Goal: Complete application form: Complete application form

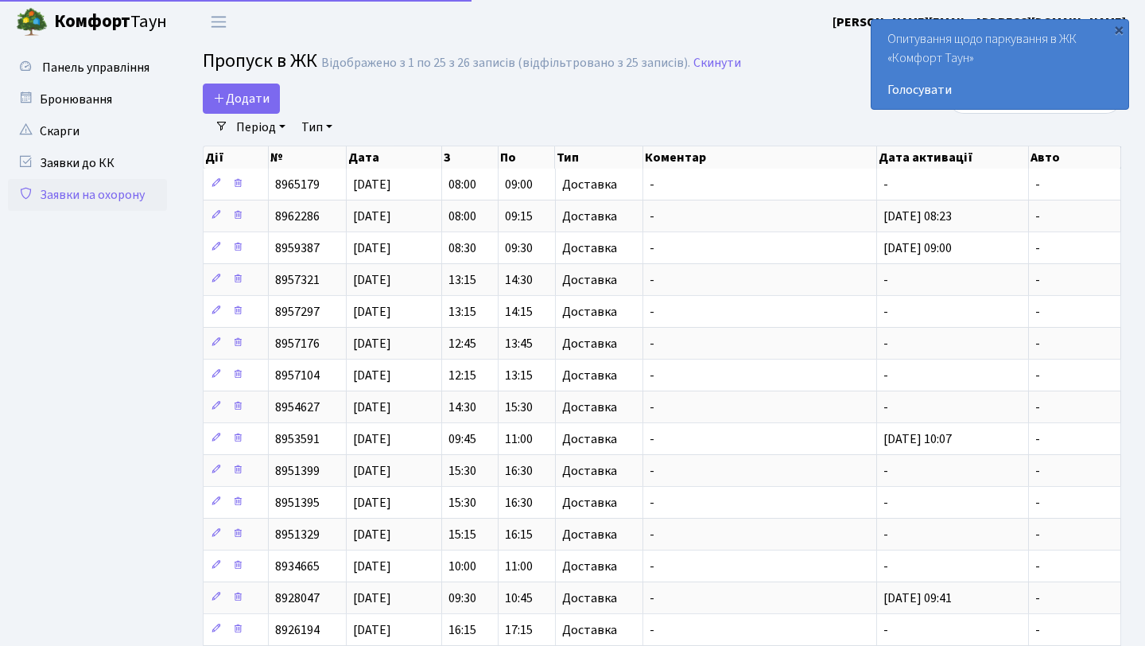
select select "25"
click at [266, 90] on span "Додати" at bounding box center [241, 98] width 56 height 17
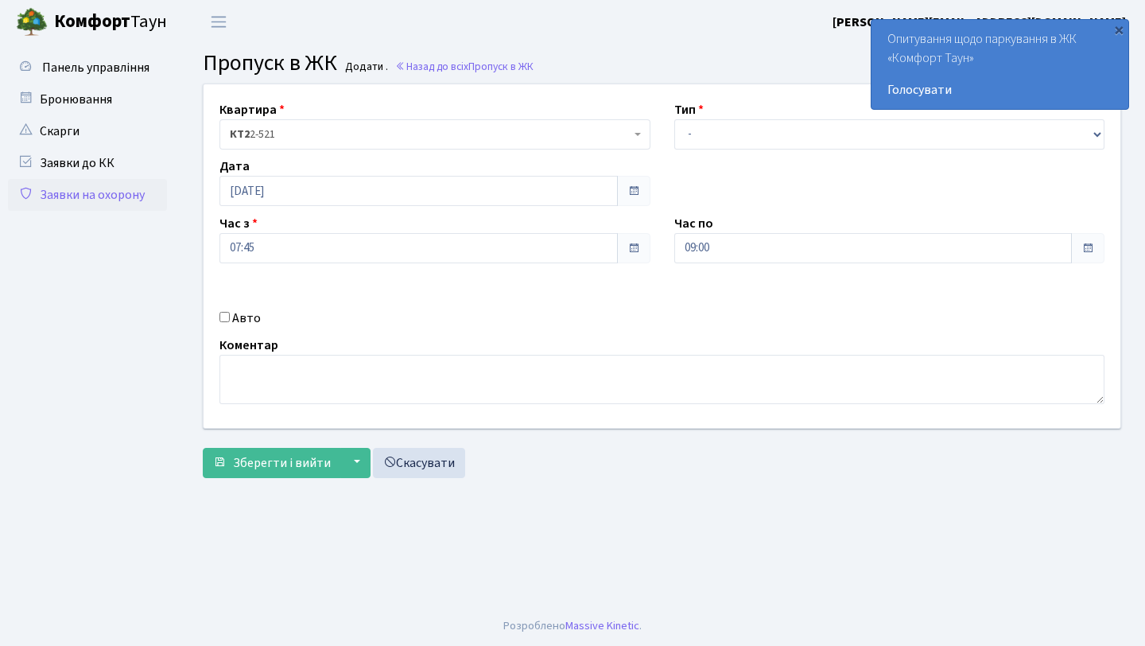
click at [842, 149] on div "Квартира <b>КТ2</b>&nbsp;&nbsp;&nbsp;2-521 КТ2 2-521 Тип - Доставка Таксі Гості…" at bounding box center [662, 256] width 941 height 344
click at [824, 123] on select "- Доставка Таксі Гості Сервіс" at bounding box center [890, 134] width 431 height 30
select select "1"
click at [675, 119] on select "- Доставка Таксі Гості Сервіс" at bounding box center [890, 134] width 431 height 30
click at [280, 441] on form "Квартира <b>КТ2</b>&nbsp;&nbsp;&nbsp;2-521 КТ2 2-521 Тип - Доставка Таксі Гості…" at bounding box center [662, 281] width 919 height 395
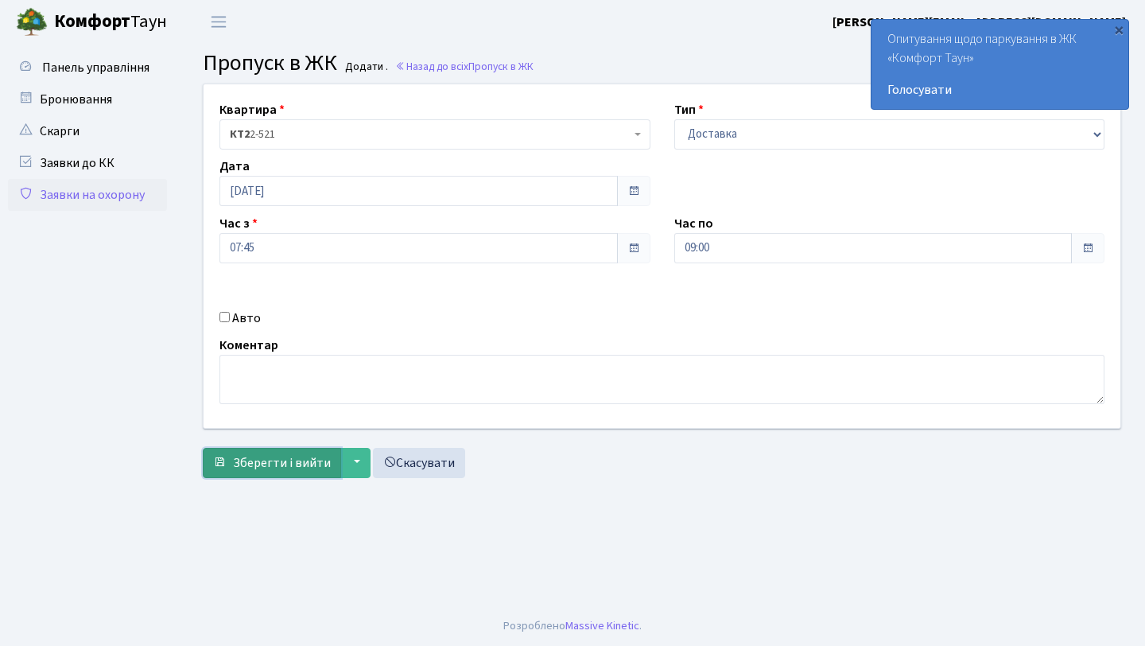
click at [274, 454] on span "Зберегти і вийти" at bounding box center [282, 462] width 98 height 17
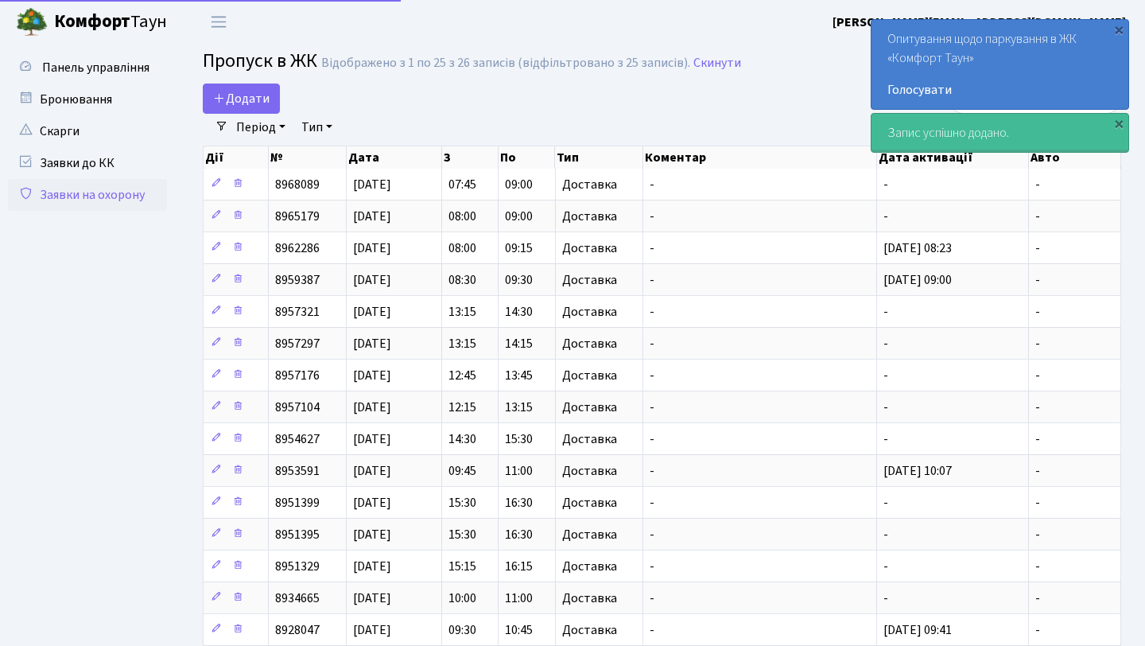
select select "25"
